Goal: Transaction & Acquisition: Obtain resource

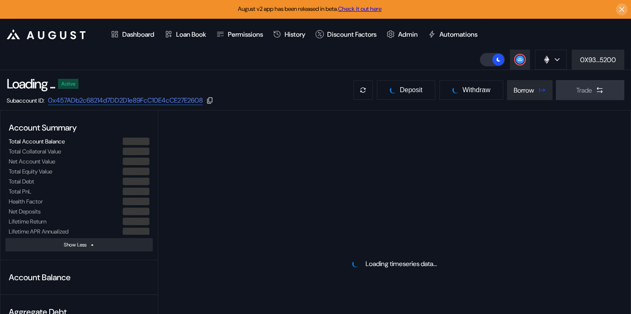
select select "*"
click at [523, 91] on div "Borrow" at bounding box center [524, 90] width 20 height 9
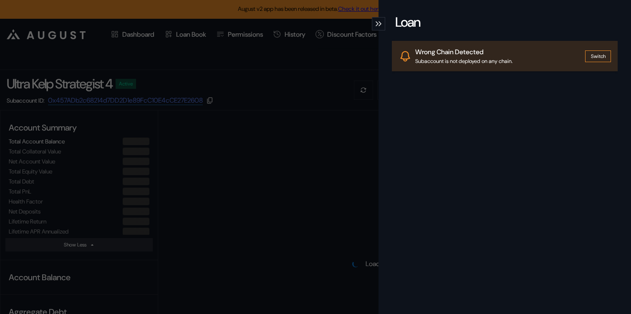
click at [382, 22] on div "modal" at bounding box center [378, 23] width 13 height 13
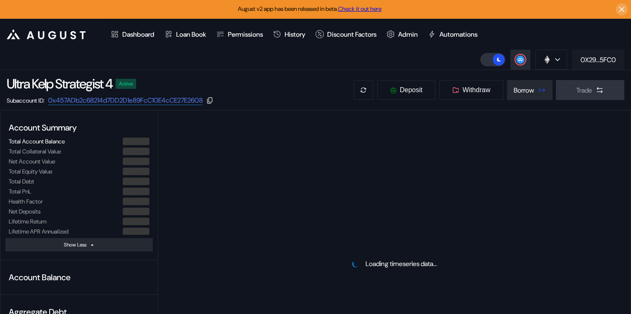
click at [593, 58] on div "0X29...5FC0" at bounding box center [598, 60] width 35 height 9
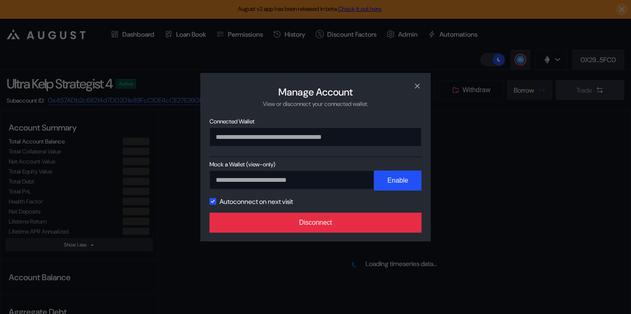
click at [332, 225] on button "Disconnect" at bounding box center [316, 223] width 212 height 20
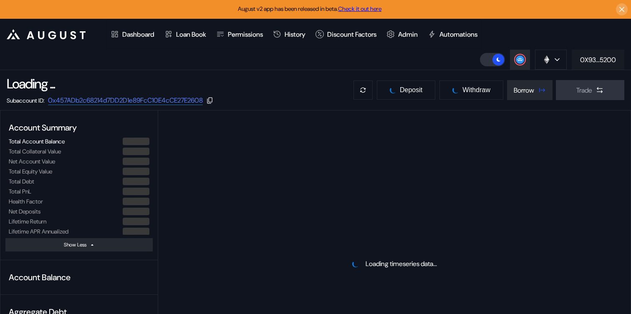
click at [600, 63] on div "0X93...5200" at bounding box center [598, 60] width 36 height 9
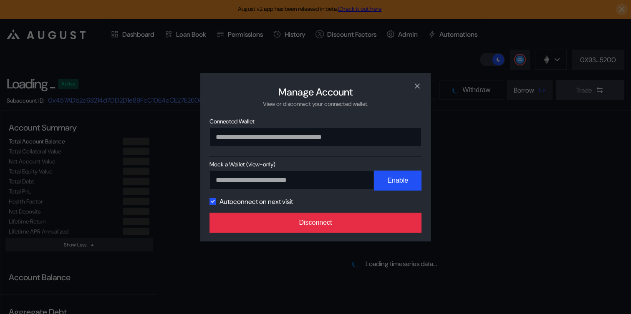
click at [316, 228] on button "Disconnect" at bounding box center [316, 223] width 212 height 20
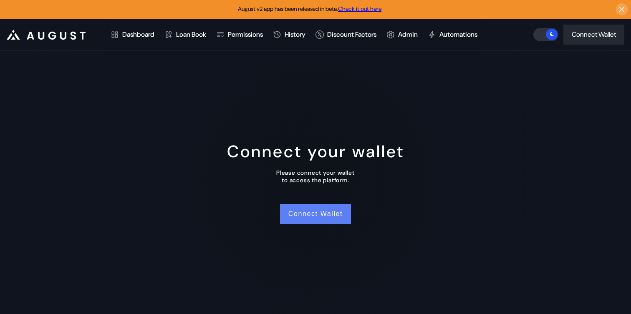
click at [304, 213] on button "Connect Wallet" at bounding box center [315, 214] width 71 height 20
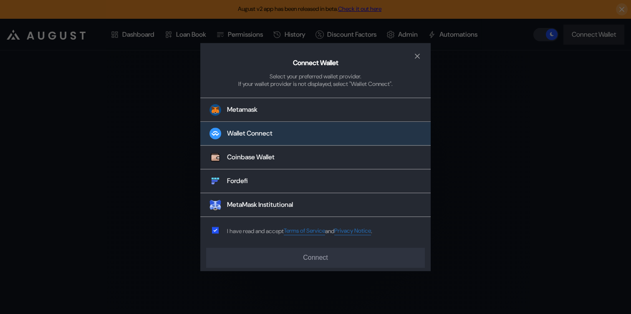
click at [261, 133] on div "Wallet Connect" at bounding box center [250, 133] width 46 height 9
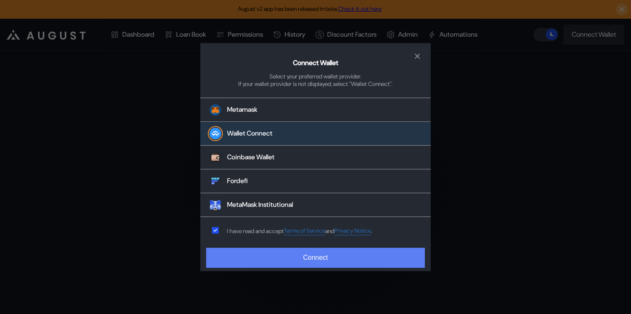
click at [271, 257] on button "Connect" at bounding box center [315, 258] width 219 height 20
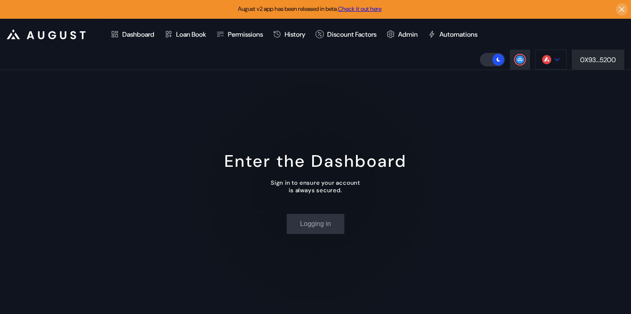
click at [540, 55] on button at bounding box center [551, 60] width 32 height 20
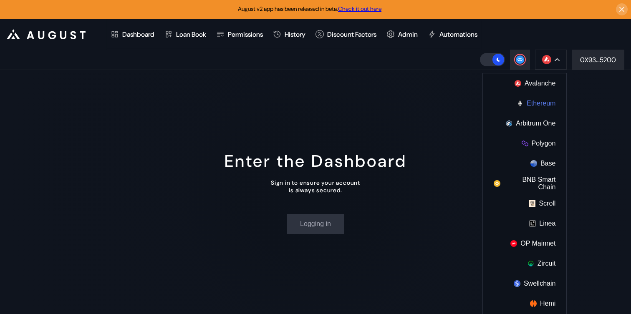
click at [527, 106] on button "Ethereum" at bounding box center [525, 104] width 84 height 20
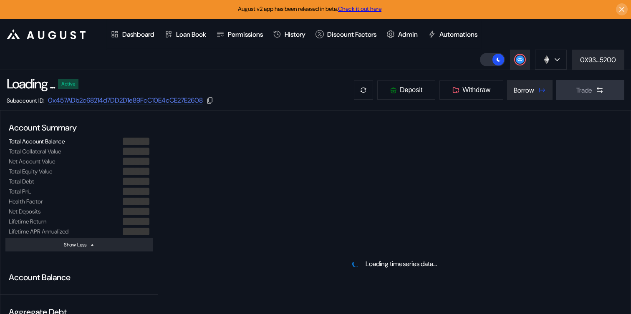
select select "*"
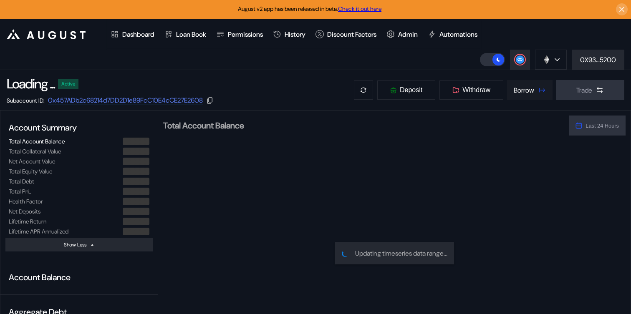
click at [535, 96] on button "Borrow" at bounding box center [530, 90] width 46 height 20
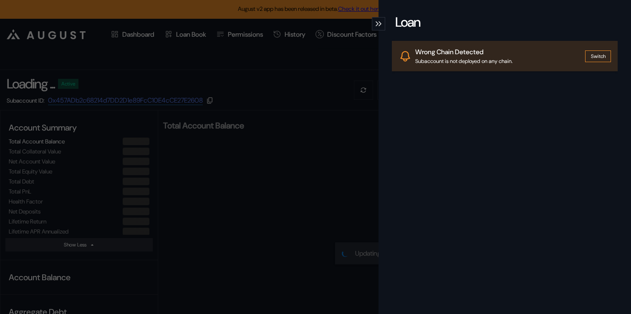
click at [380, 22] on icon "modal" at bounding box center [380, 23] width 3 height 5
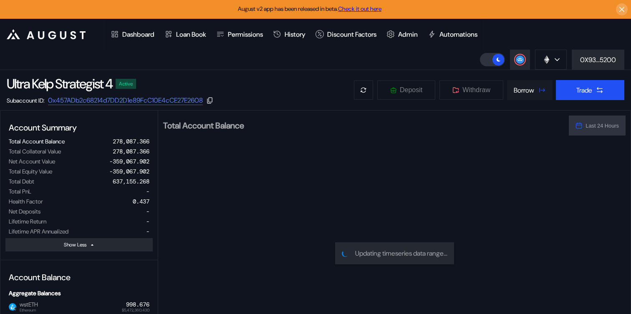
click at [516, 90] on div "Borrow" at bounding box center [524, 90] width 20 height 9
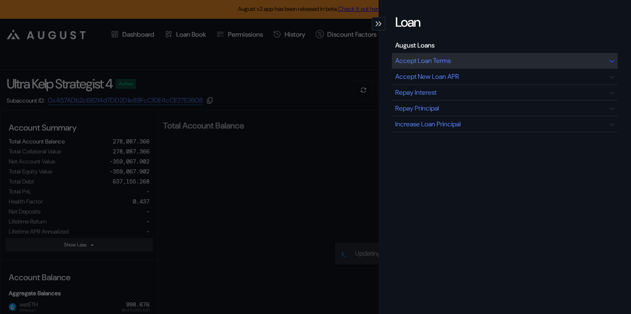
click at [438, 56] on div "Accept Loan Terms" at bounding box center [505, 61] width 226 height 16
click at [450, 59] on div "Accept Loan Terms" at bounding box center [423, 60] width 56 height 9
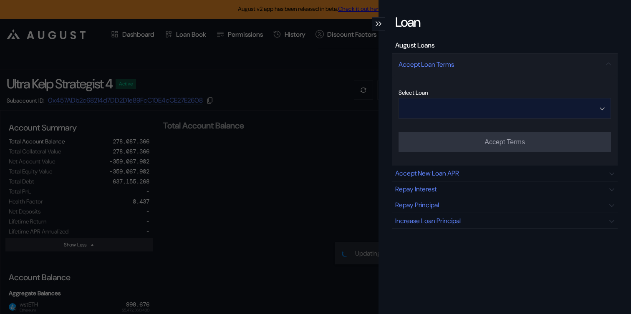
click at [449, 108] on input "Open menu" at bounding box center [500, 109] width 191 height 20
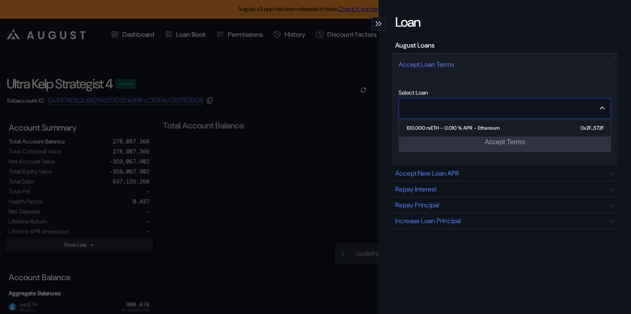
click at [448, 132] on span "100.000 rsETH - 0.010 % APR - Ethereum 0x2F...572F" at bounding box center [507, 128] width 208 height 17
type input "**********"
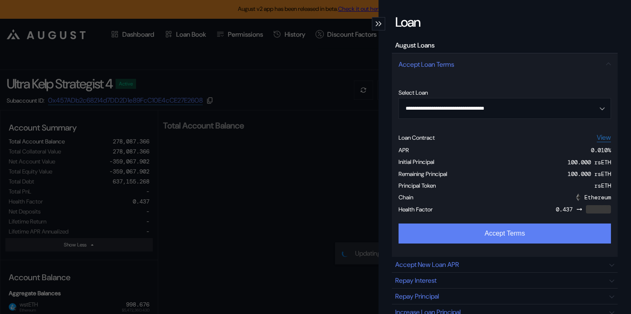
click at [451, 234] on button "Accept Terms" at bounding box center [505, 234] width 213 height 20
